Goal: Book appointment/travel/reservation

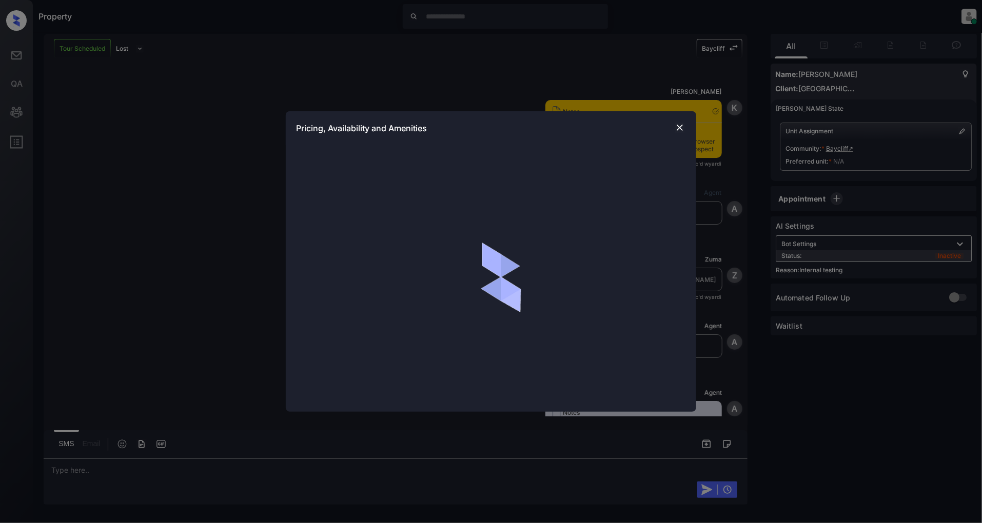
scroll to position [1723, 0]
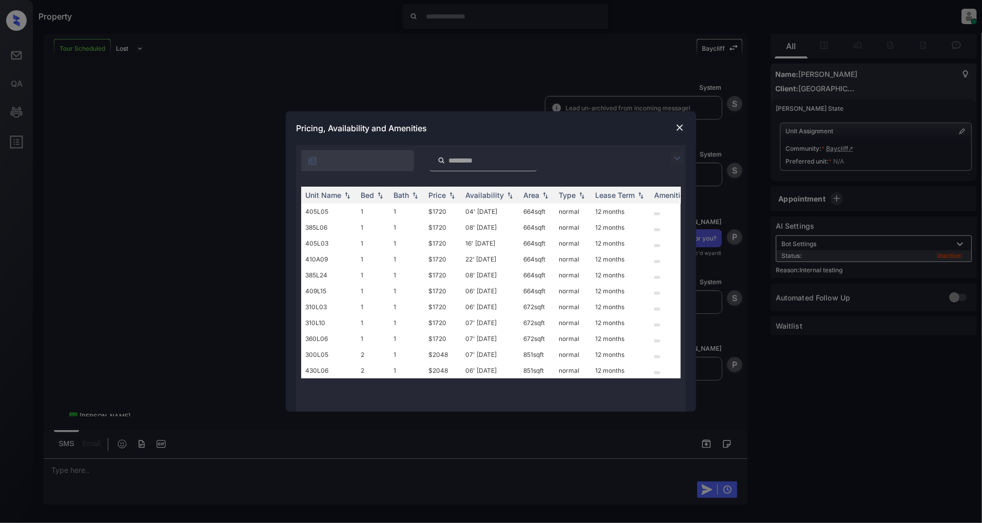
click at [675, 154] on img at bounding box center [677, 158] width 12 height 12
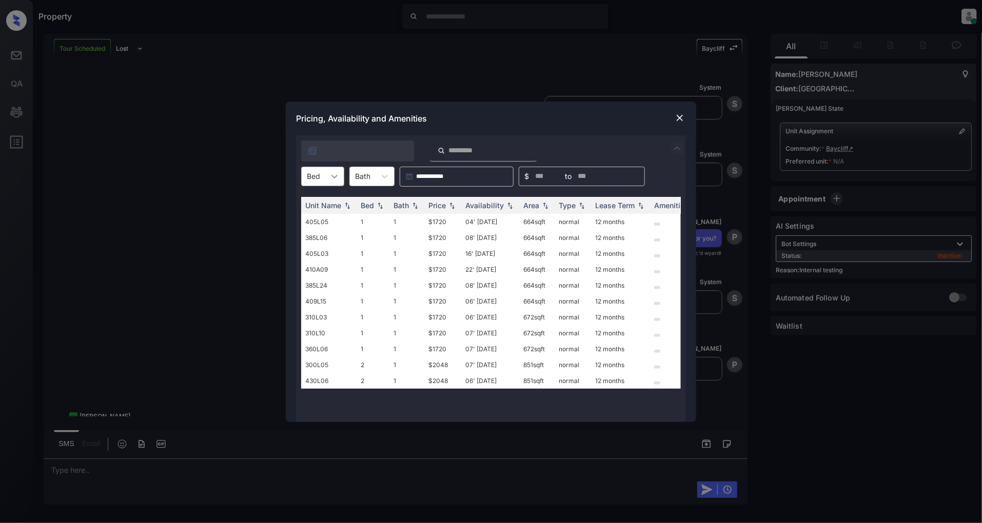
click at [332, 177] on icon at bounding box center [334, 176] width 10 height 10
click at [311, 203] on div "1" at bounding box center [322, 201] width 43 height 18
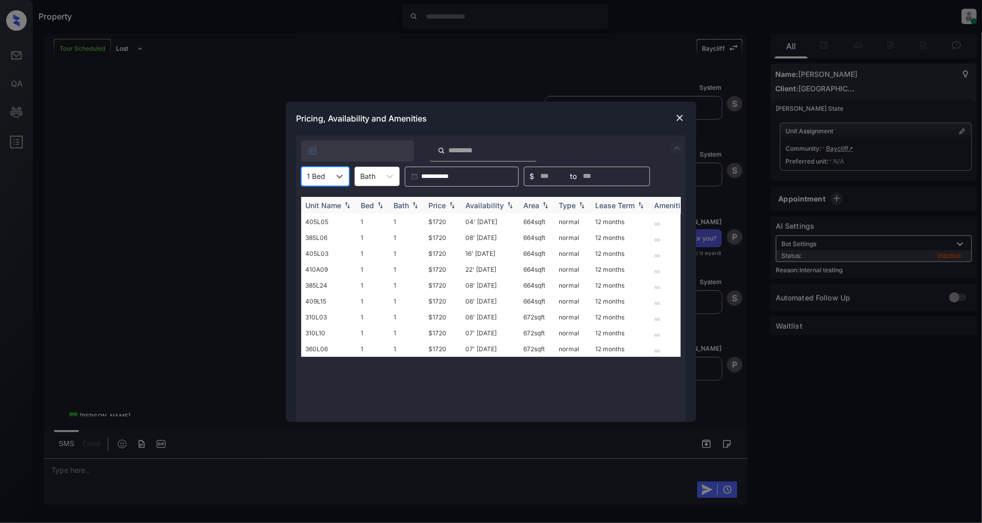
click at [449, 204] on img at bounding box center [452, 205] width 10 height 7
click at [449, 204] on img at bounding box center [452, 206] width 10 height 8
click at [440, 222] on td "$1720" at bounding box center [442, 222] width 37 height 16
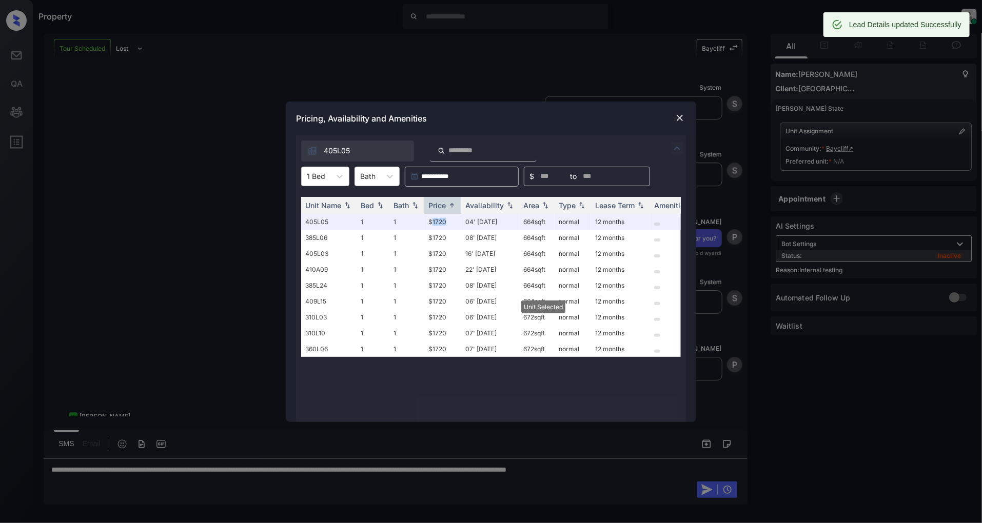
click at [676, 116] on img at bounding box center [680, 118] width 10 height 10
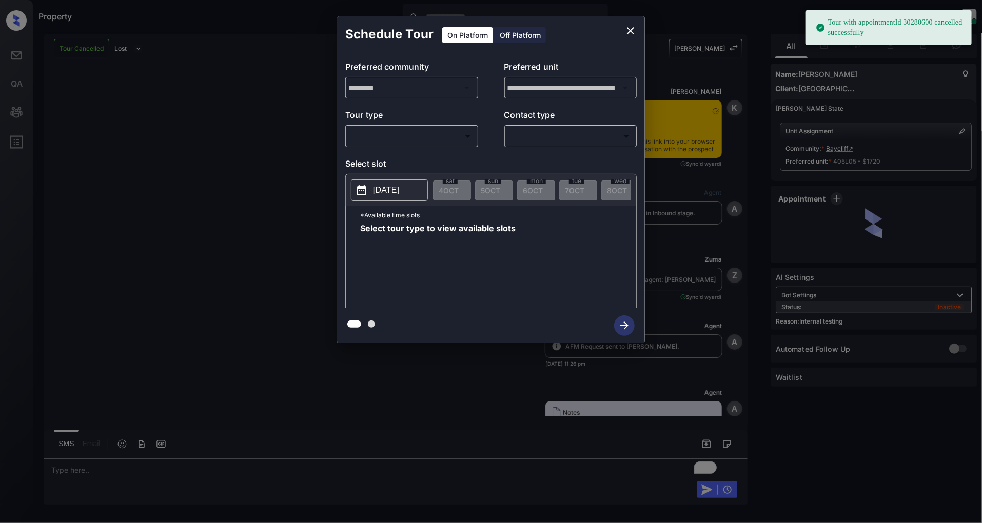
scroll to position [4299, 0]
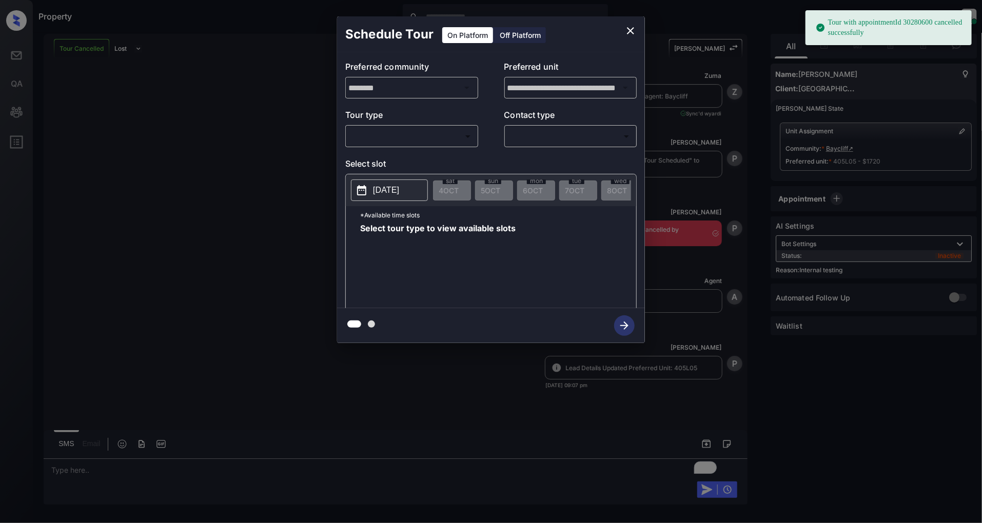
click at [401, 135] on body "Tour with appointmentId 30280600 cancelled successfully Property [PERSON_NAME] …" at bounding box center [491, 261] width 982 height 523
click at [389, 152] on li "In Person" at bounding box center [411, 159] width 126 height 18
type input "********"
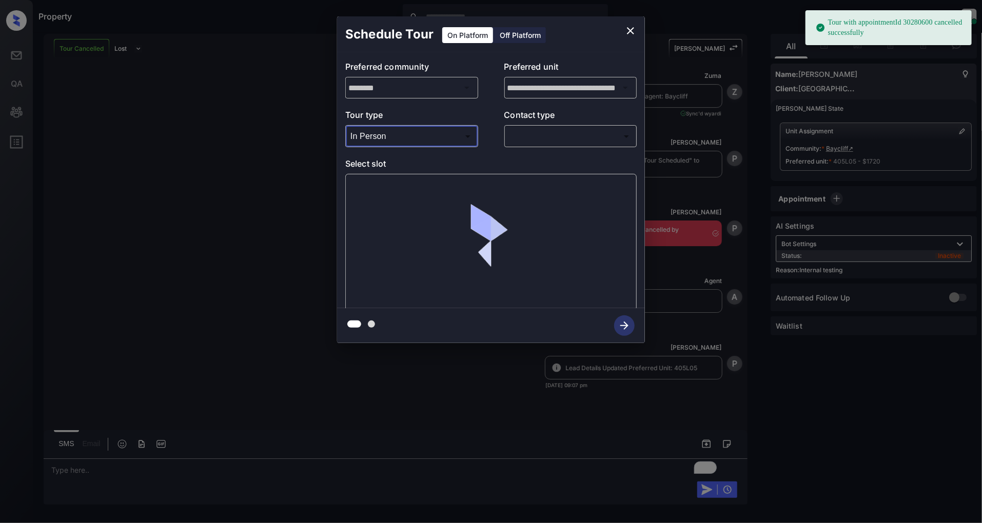
click at [549, 139] on body "Tour with appointmentId 30280600 cancelled successfully Property [PERSON_NAME] …" at bounding box center [491, 261] width 982 height 523
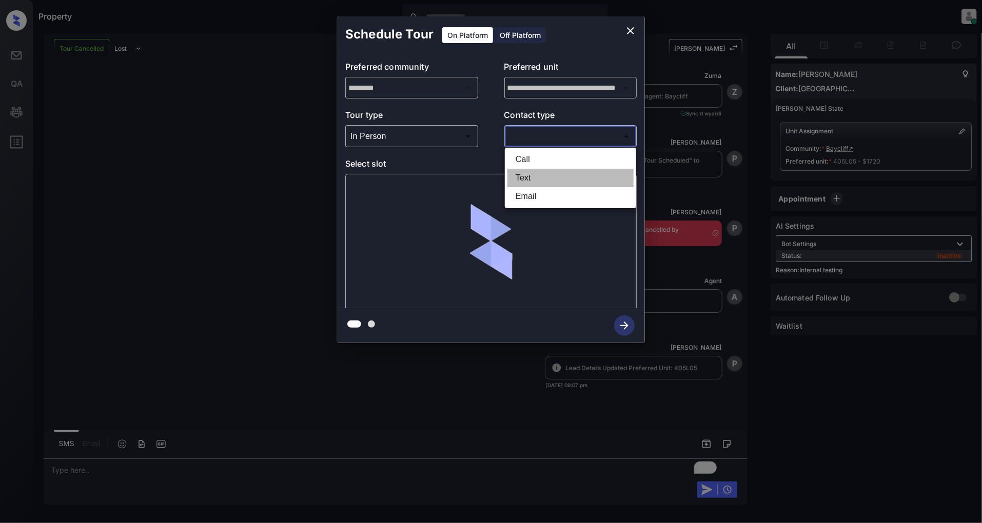
click at [541, 180] on li "Text" at bounding box center [570, 178] width 126 height 18
type input "****"
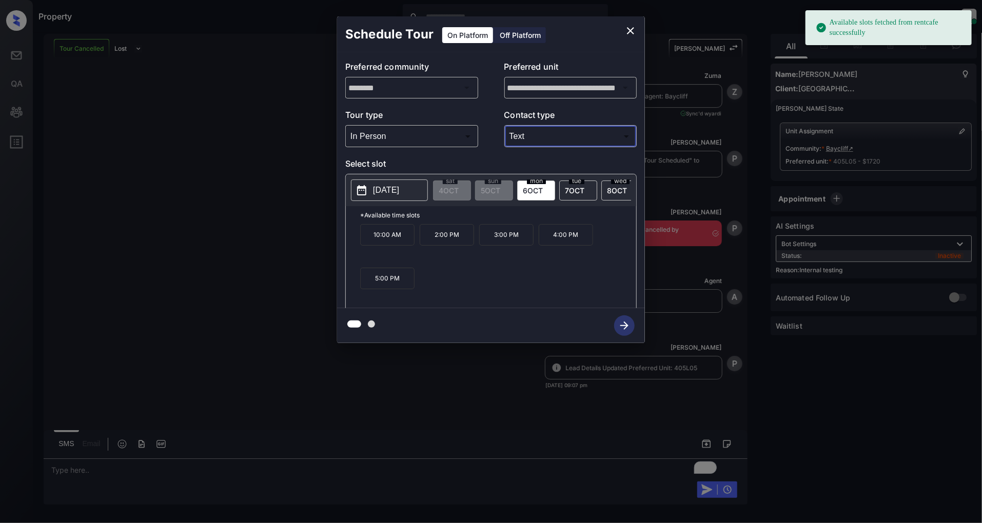
click at [386, 184] on p "[DATE]" at bounding box center [386, 190] width 26 height 12
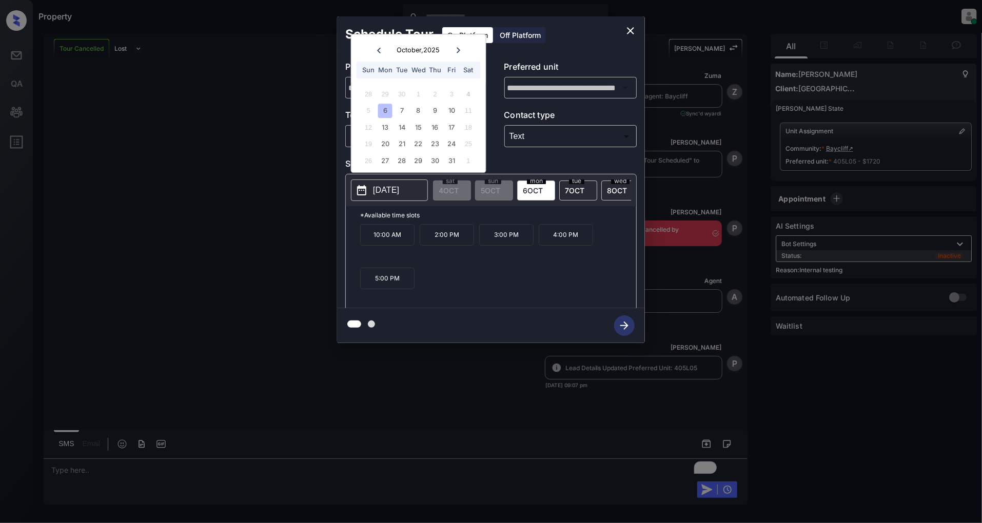
click at [499, 309] on div at bounding box center [491, 325] width 308 height 35
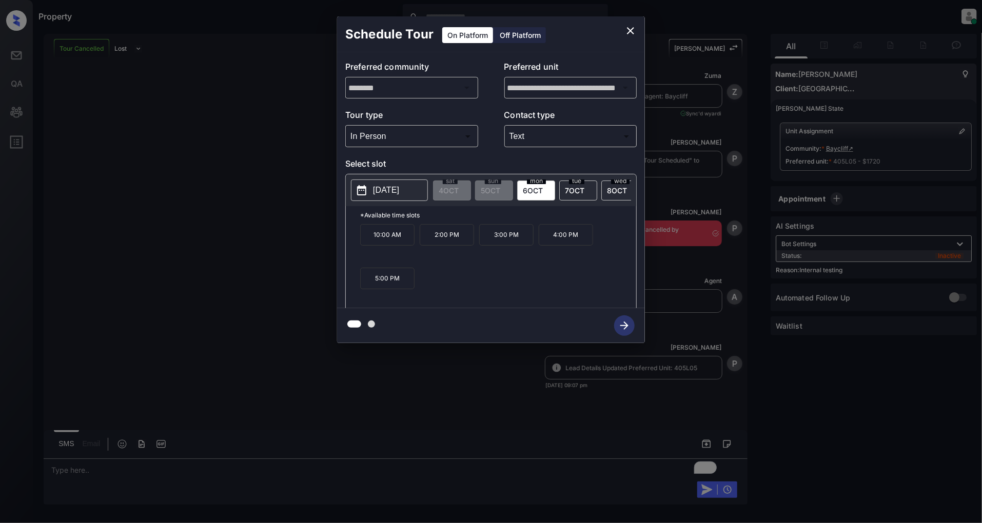
click at [510, 245] on p "3:00 PM" at bounding box center [506, 235] width 54 height 22
click at [629, 329] on icon "button" at bounding box center [624, 326] width 21 height 21
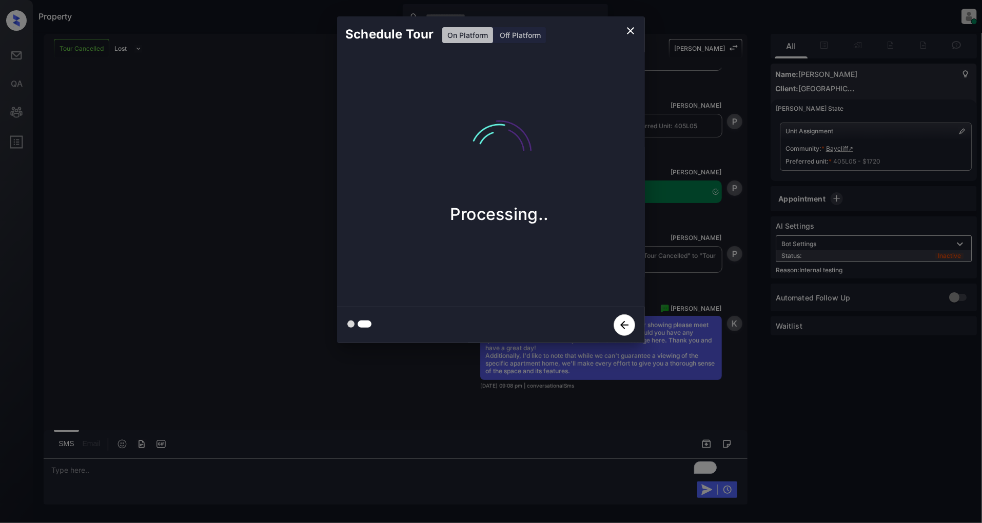
scroll to position [4539, 0]
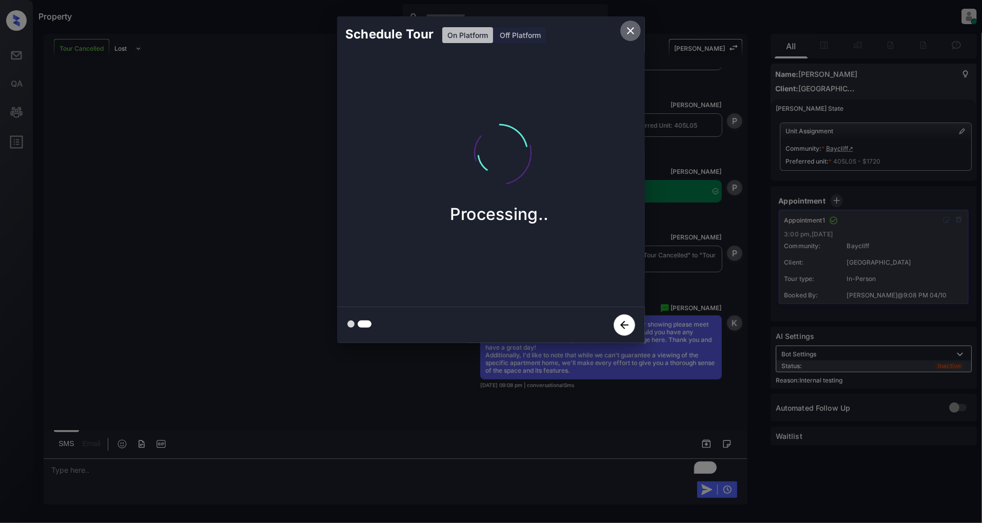
click at [629, 27] on icon "close" at bounding box center [630, 31] width 12 height 12
